Goal: Task Accomplishment & Management: Manage account settings

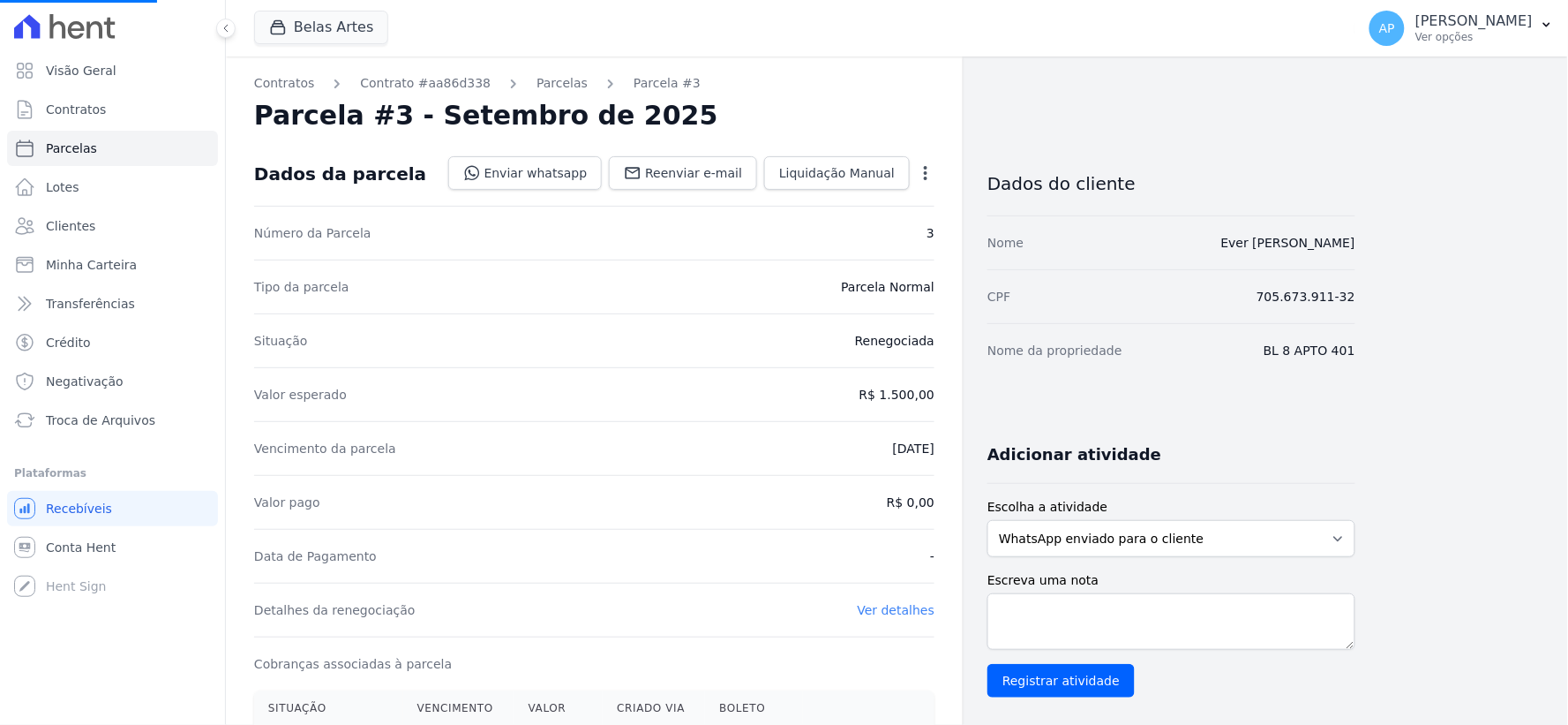
scroll to position [482, 0]
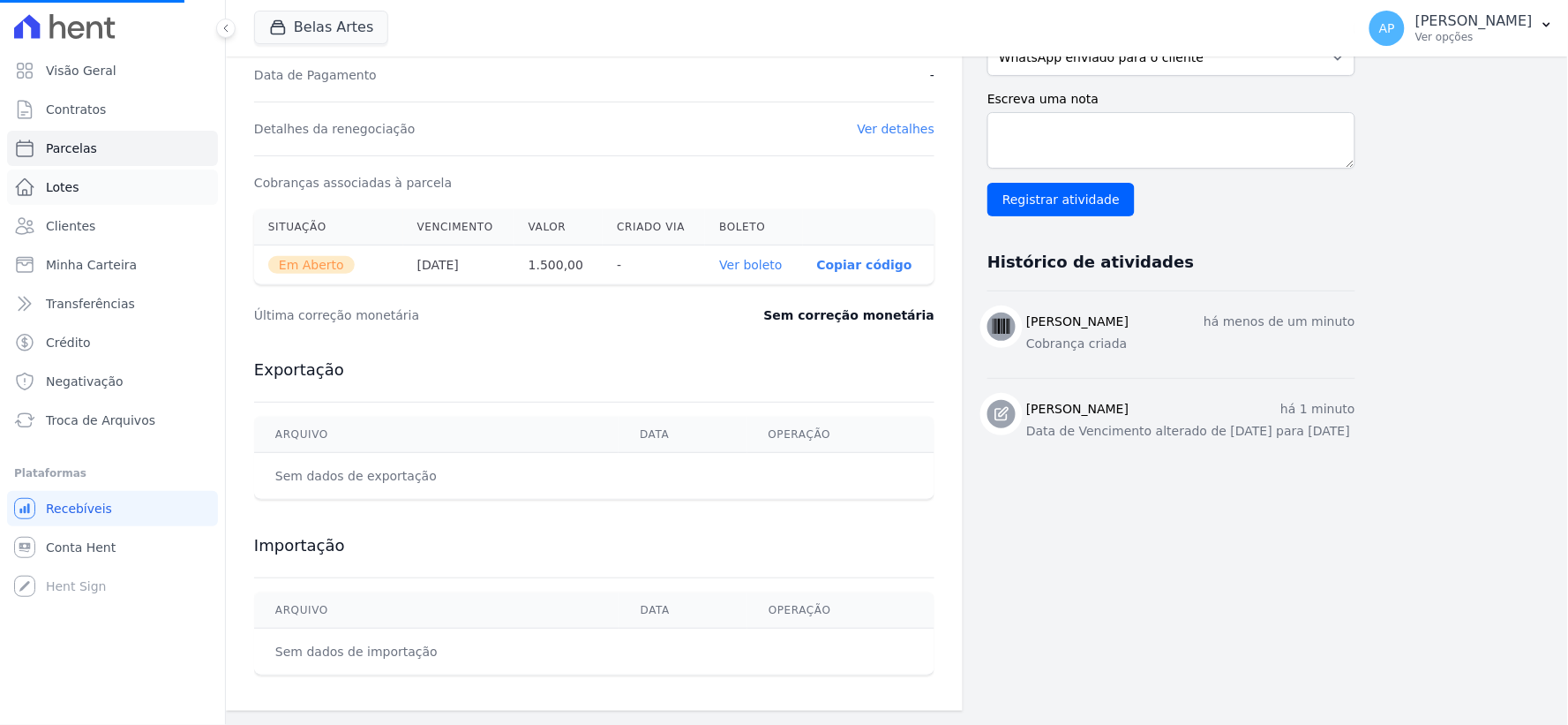
select select
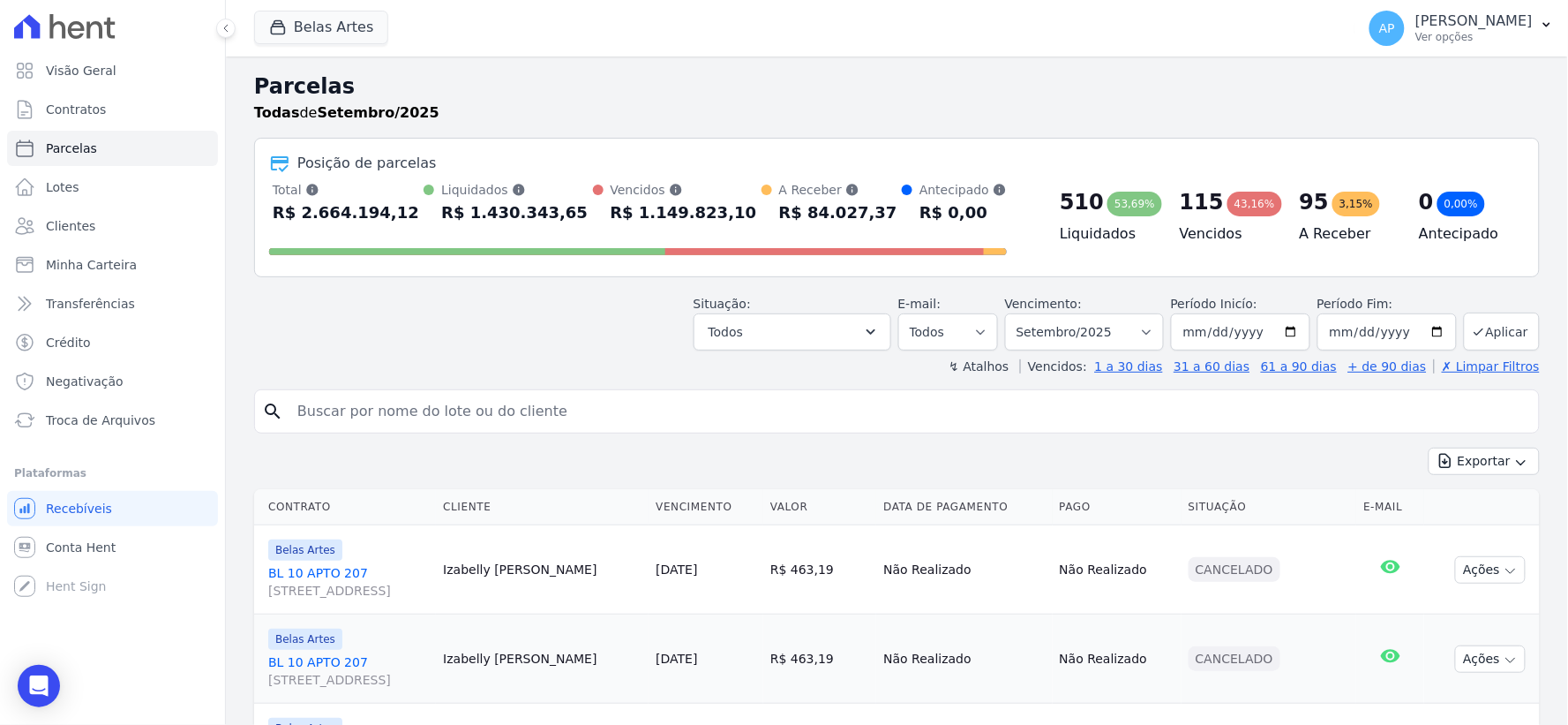
click at [389, 404] on input "search" at bounding box center [909, 411] width 1245 height 35
paste input "996882374"
type input "996882374"
drag, startPoint x: 113, startPoint y: 394, endPoint x: 0, endPoint y: 351, distance: 120.9
click at [0, 351] on div "Visão Geral Contratos [GEOGRAPHIC_DATA] Lotes Clientes Minha Carteira Transferê…" at bounding box center [784, 362] width 1568 height 725
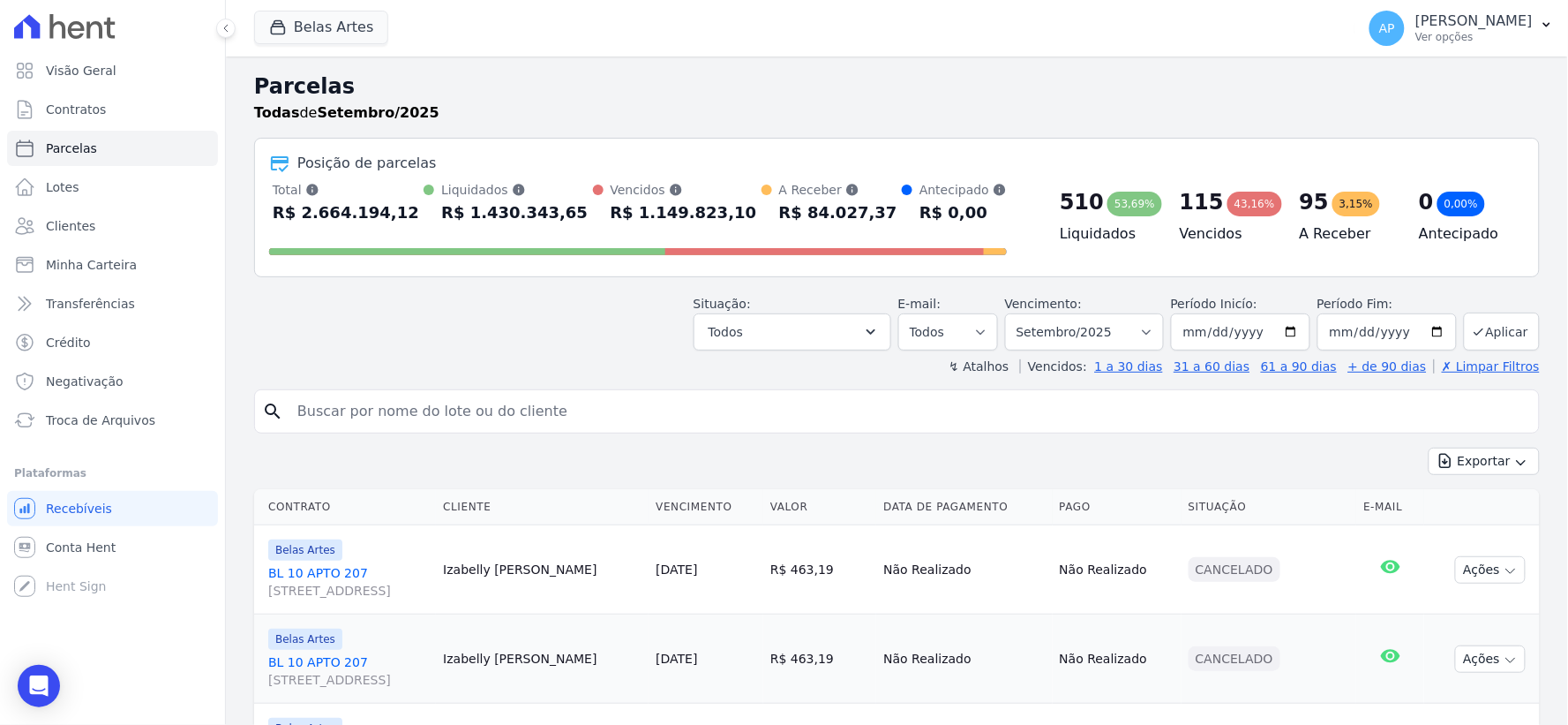
paste input "[PERSON_NAME]"
type input "[PERSON_NAME]"
select select
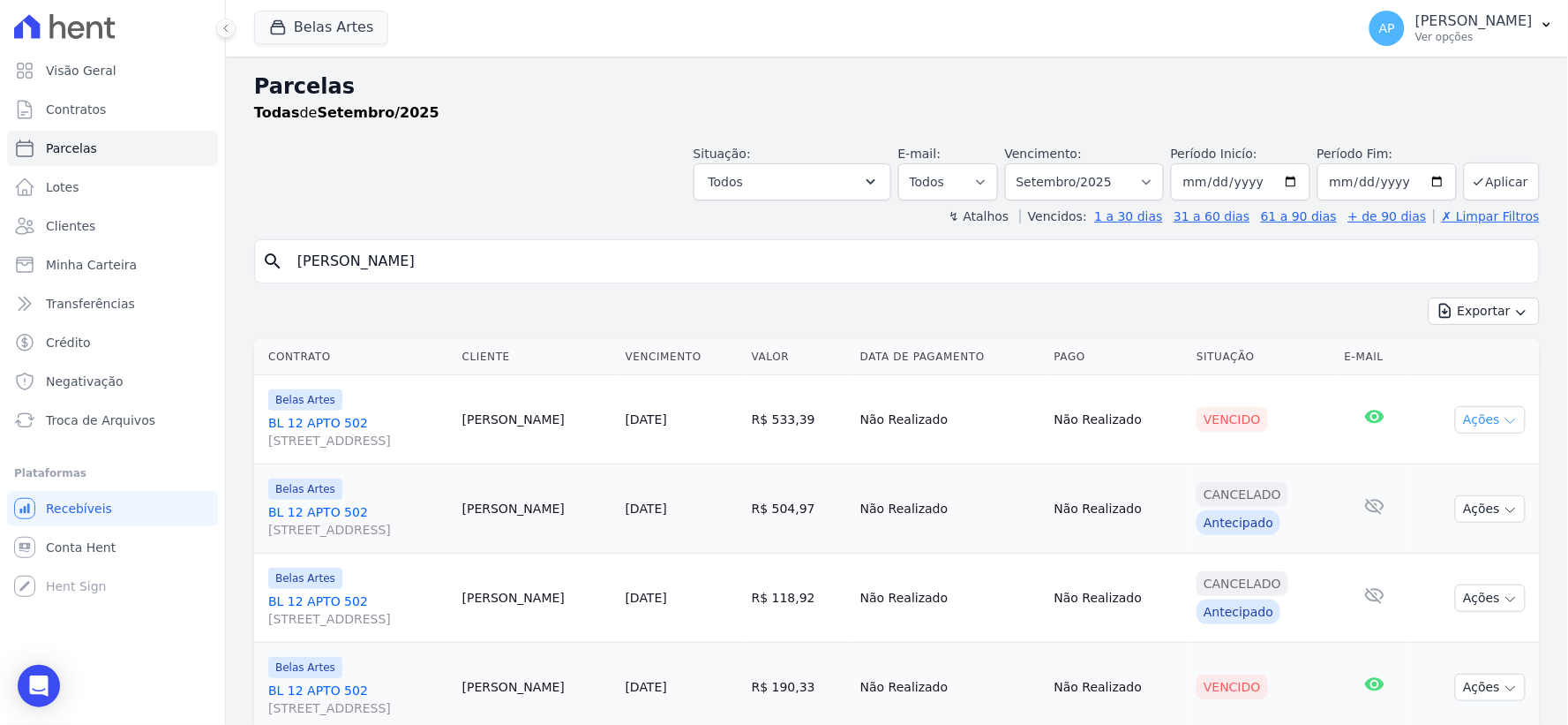
click at [1463, 426] on button "Ações" at bounding box center [1491, 419] width 71 height 27
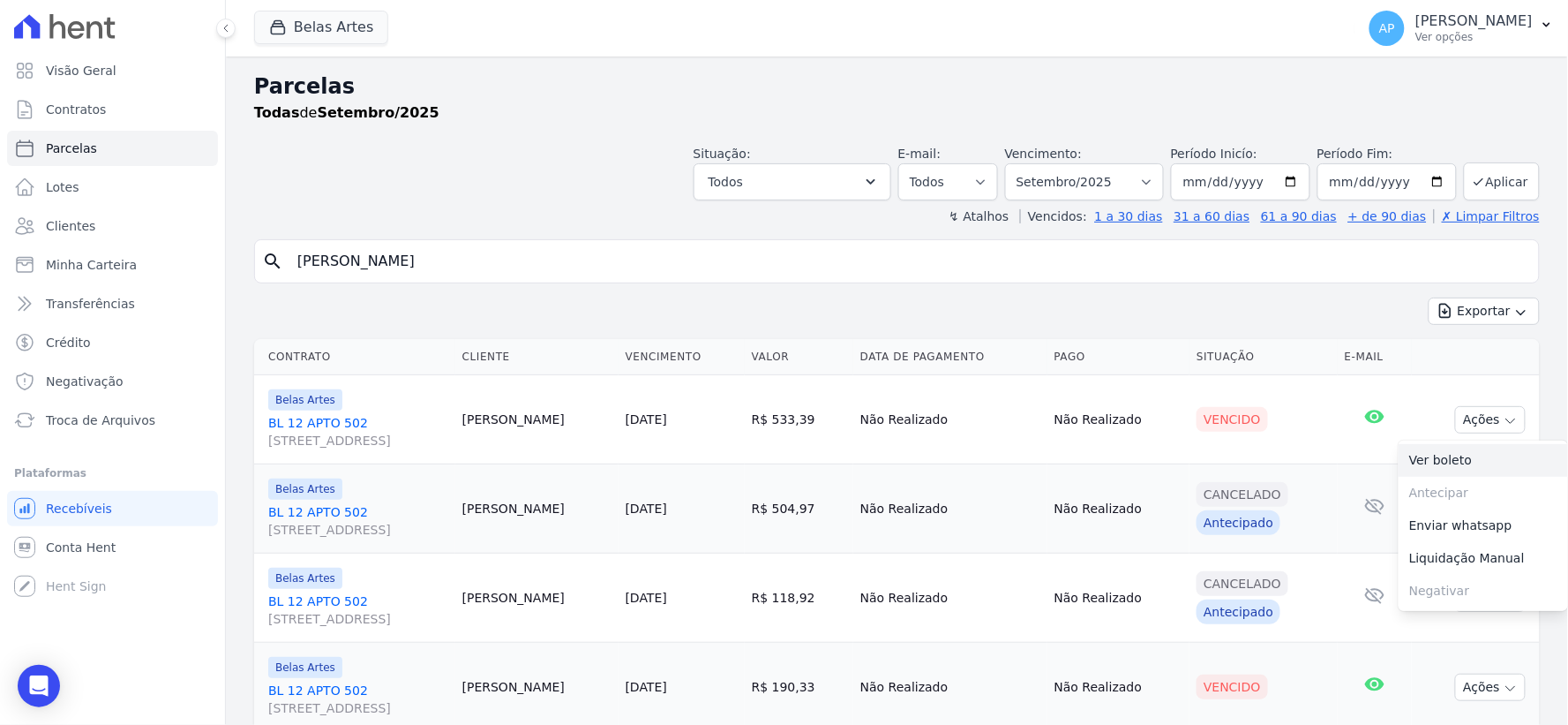
click at [1439, 463] on link "Ver boleto" at bounding box center [1483, 460] width 169 height 33
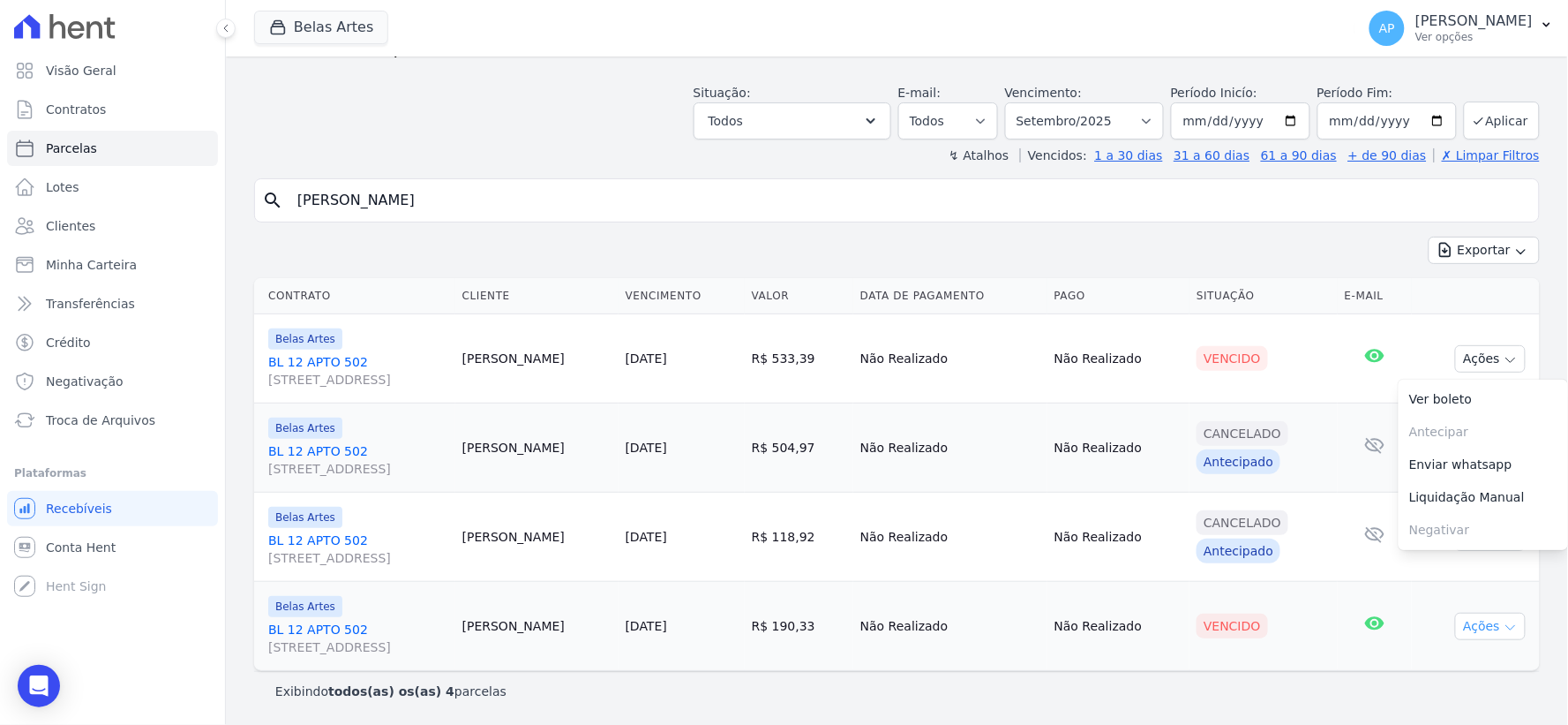
click at [1471, 631] on button "Ações" at bounding box center [1491, 625] width 71 height 27
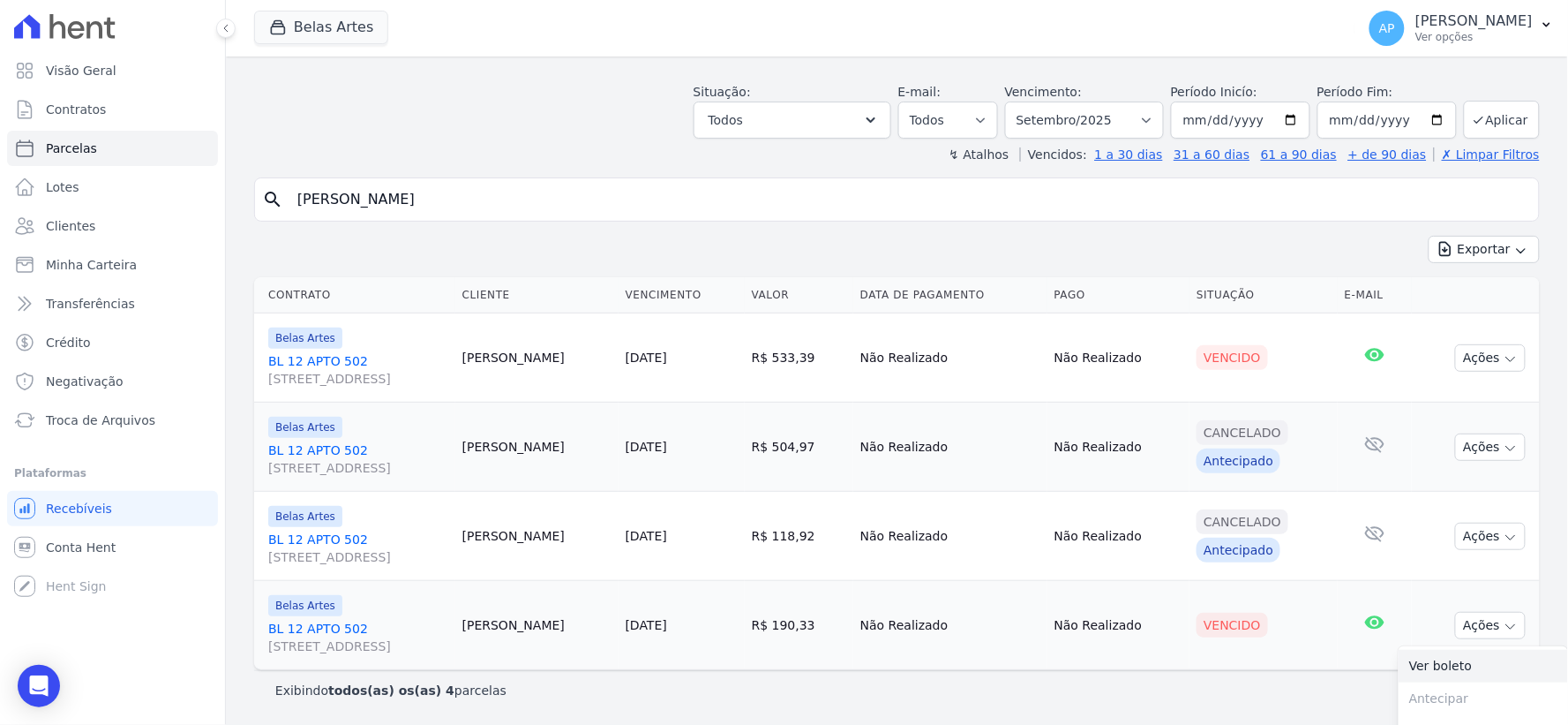
click at [1407, 669] on link "Ver boleto" at bounding box center [1483, 665] width 169 height 33
